Goal: Find specific page/section

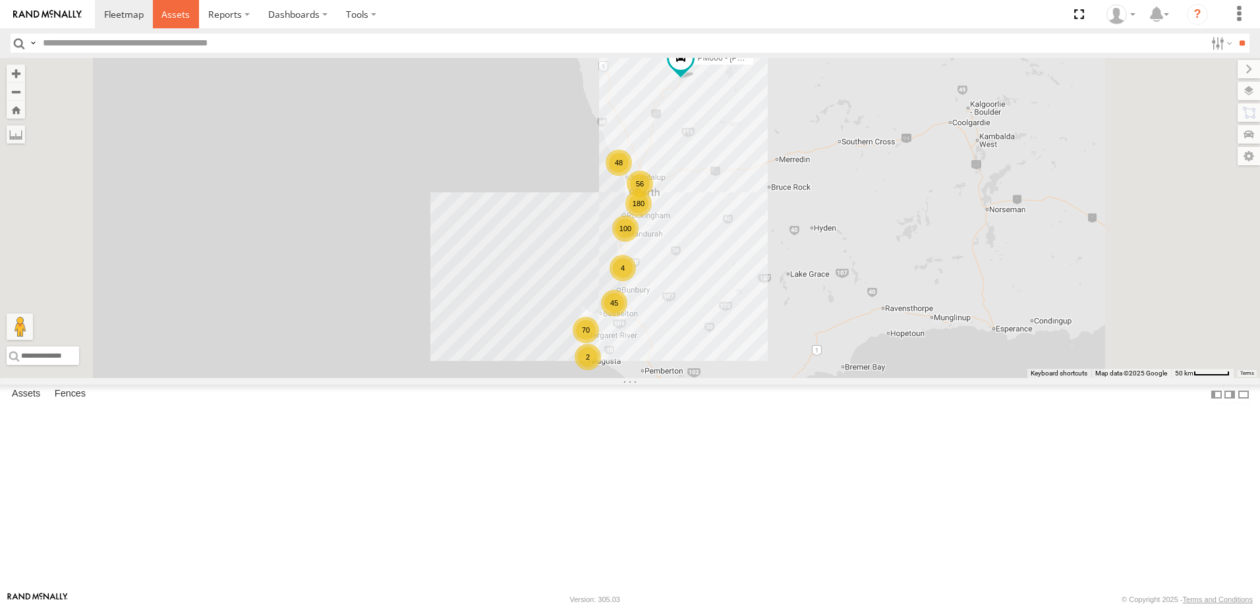
click at [193, 9] on link at bounding box center [176, 14] width 47 height 28
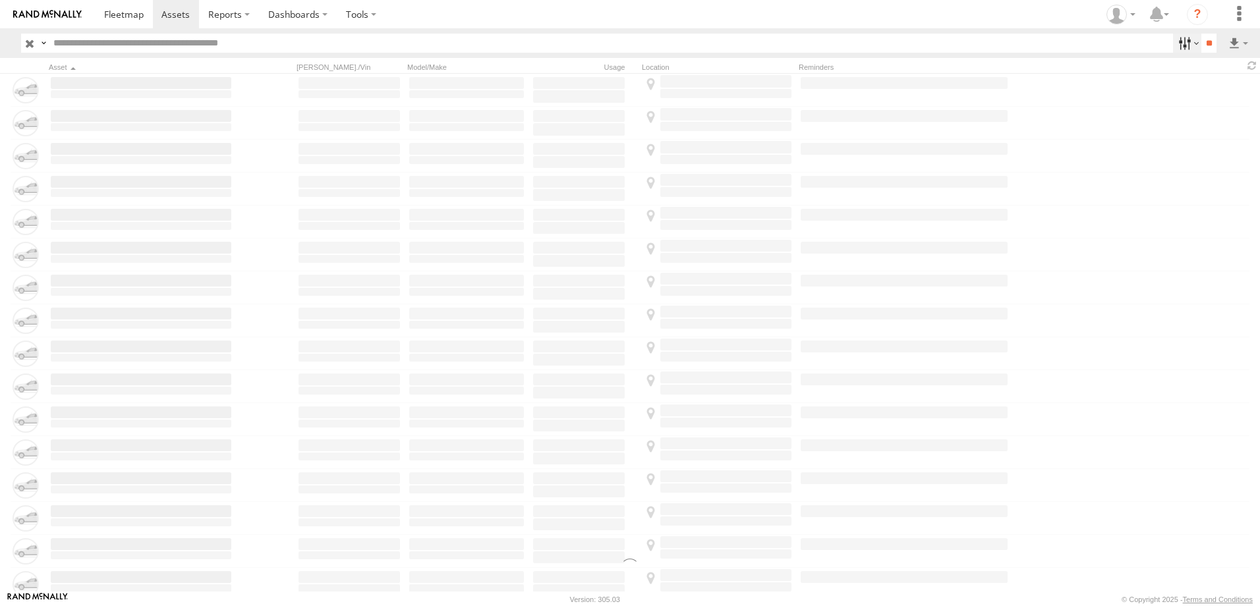
click at [1179, 44] on label at bounding box center [1187, 43] width 28 height 19
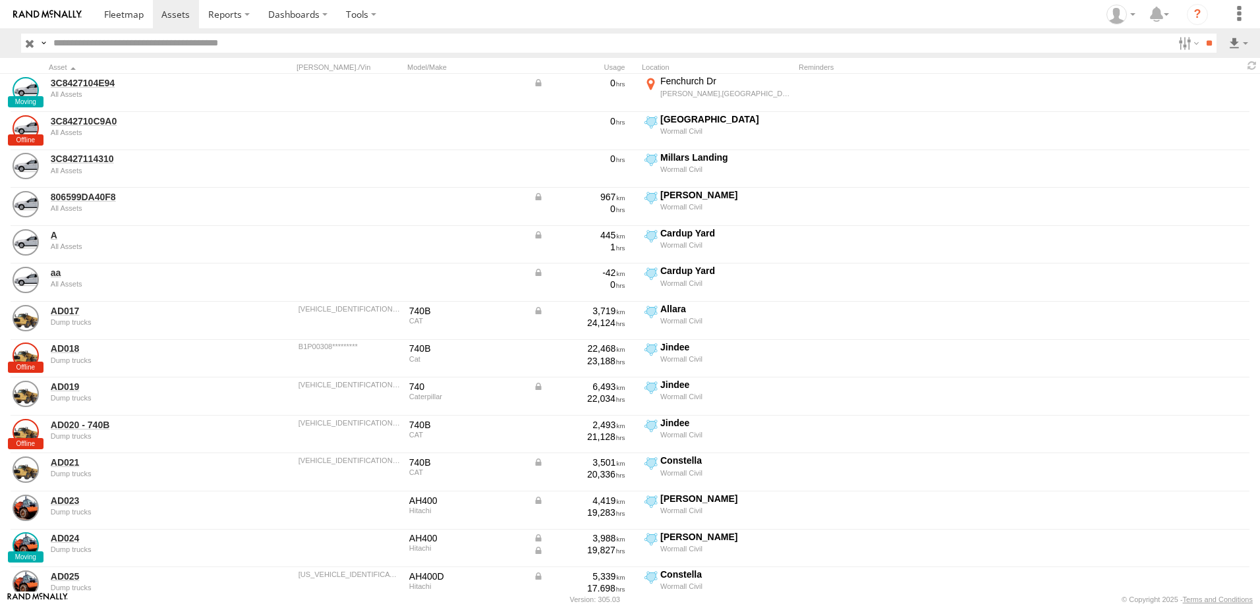
click at [0, 0] on span at bounding box center [0, 0] width 0 height 0
click at [1203, 39] on input "**" at bounding box center [1209, 43] width 15 height 19
